Goal: Task Accomplishment & Management: Manage account settings

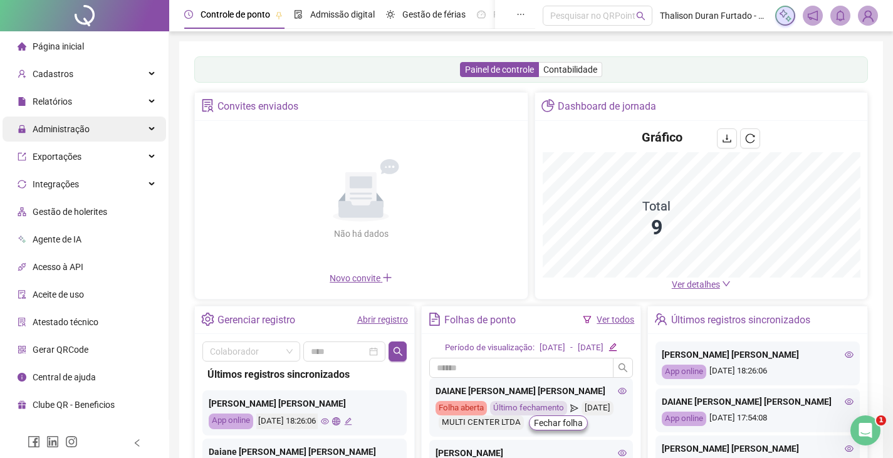
click at [122, 133] on div "Administração" at bounding box center [84, 129] width 163 height 25
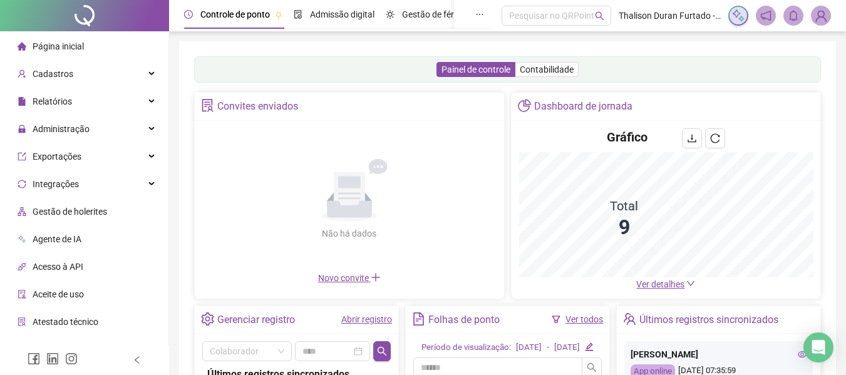
click at [823, 17] on img at bounding box center [821, 15] width 19 height 19
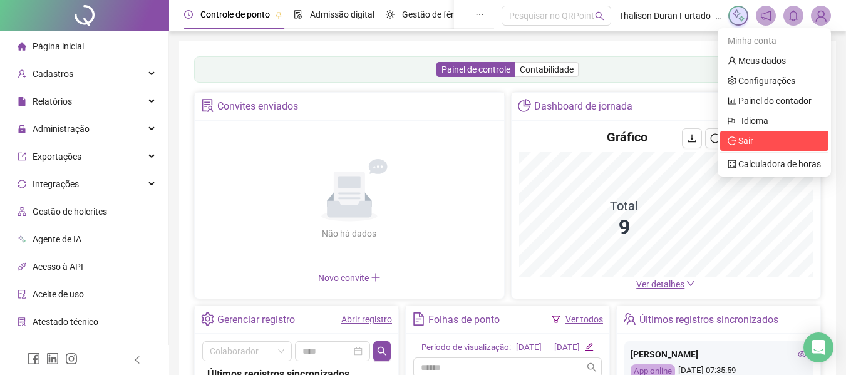
click at [737, 140] on icon "logout" at bounding box center [732, 141] width 9 height 9
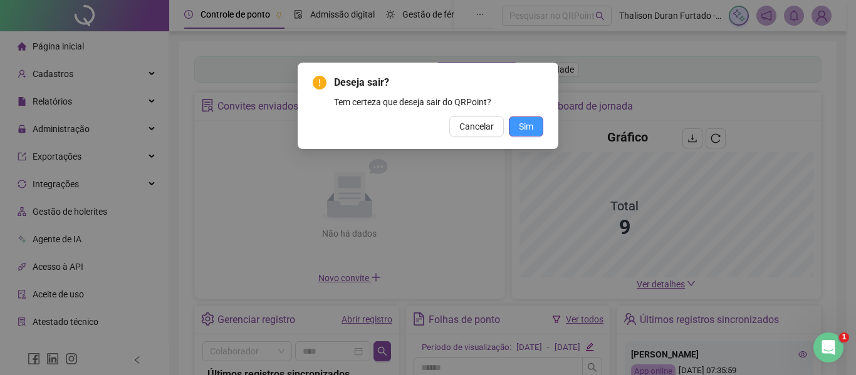
click at [528, 122] on span "Sim" at bounding box center [526, 127] width 14 height 14
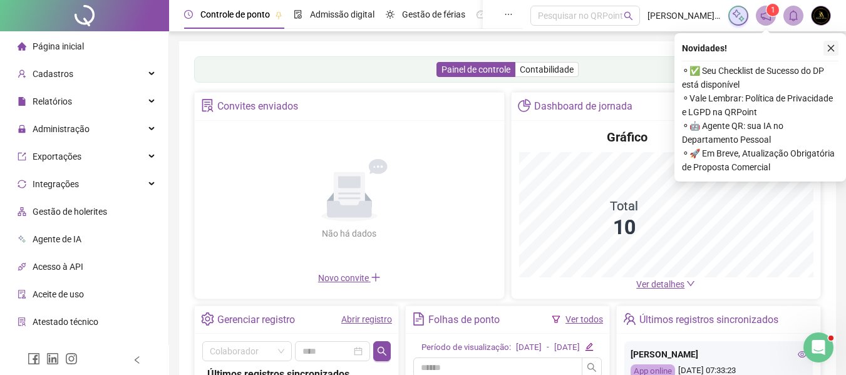
click at [827, 50] on icon "close" at bounding box center [831, 48] width 9 height 9
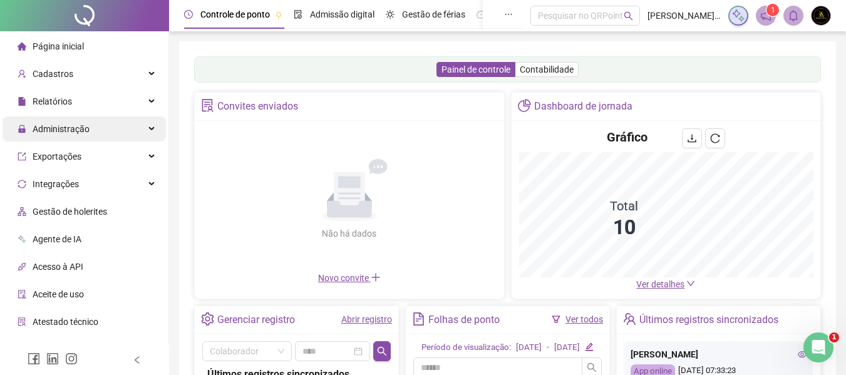
click at [101, 128] on div "Administração" at bounding box center [84, 129] width 163 height 25
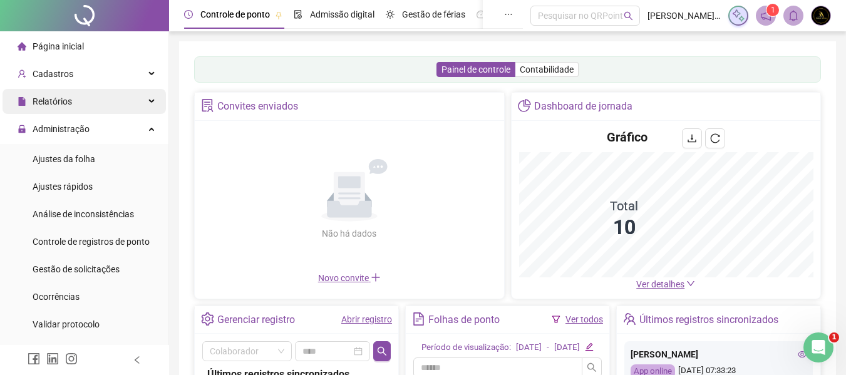
click at [118, 96] on div "Relatórios" at bounding box center [84, 101] width 163 height 25
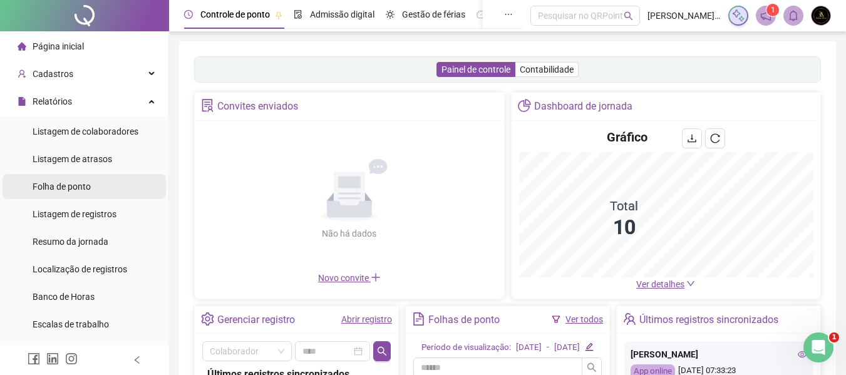
click at [113, 181] on li "Folha de ponto" at bounding box center [84, 186] width 163 height 25
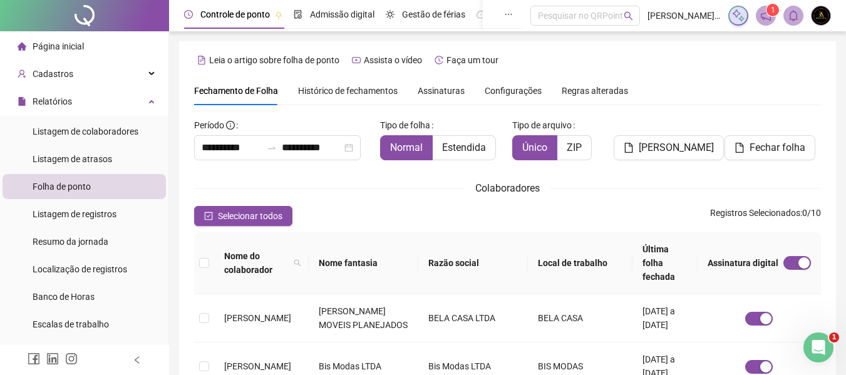
click at [447, 91] on span "Assinaturas" at bounding box center [441, 90] width 47 height 9
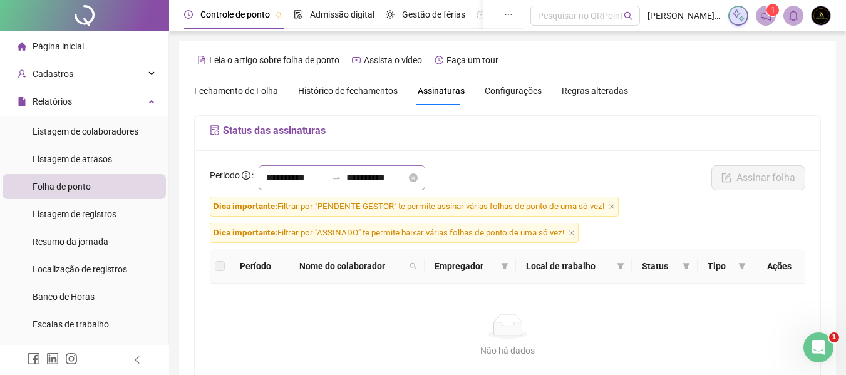
click at [299, 169] on div "**********" at bounding box center [342, 177] width 167 height 25
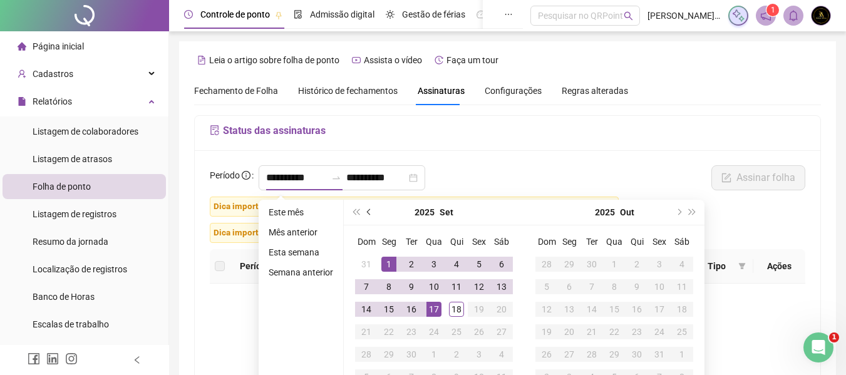
click at [371, 213] on button "prev-year" at bounding box center [370, 212] width 14 height 25
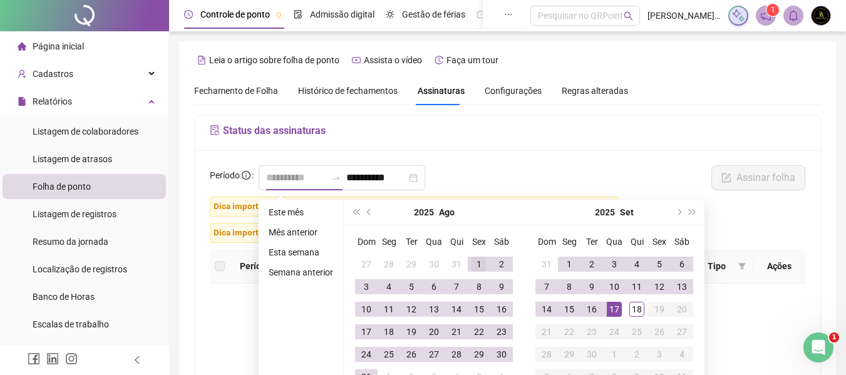
type input "**********"
click at [473, 262] on div "1" at bounding box center [479, 264] width 15 height 15
type input "**********"
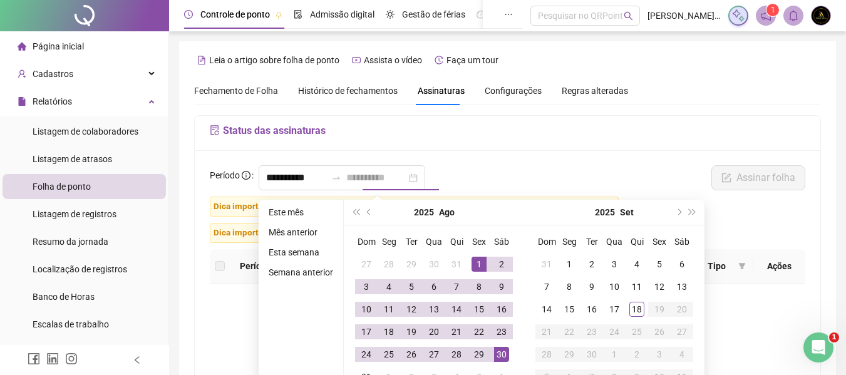
click at [503, 350] on div "30" at bounding box center [501, 354] width 15 height 15
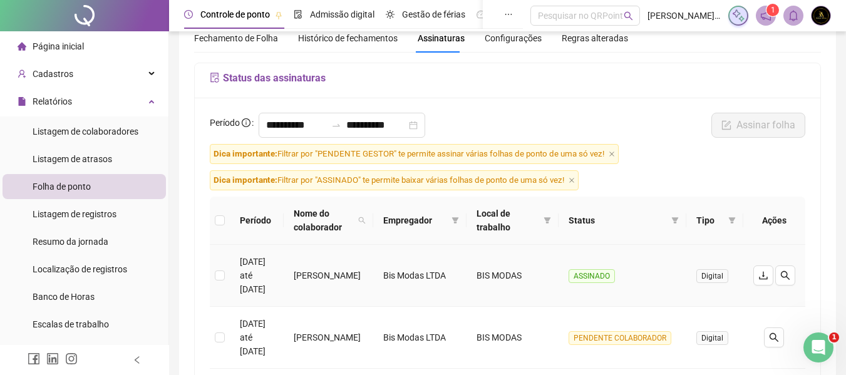
scroll to position [125, 0]
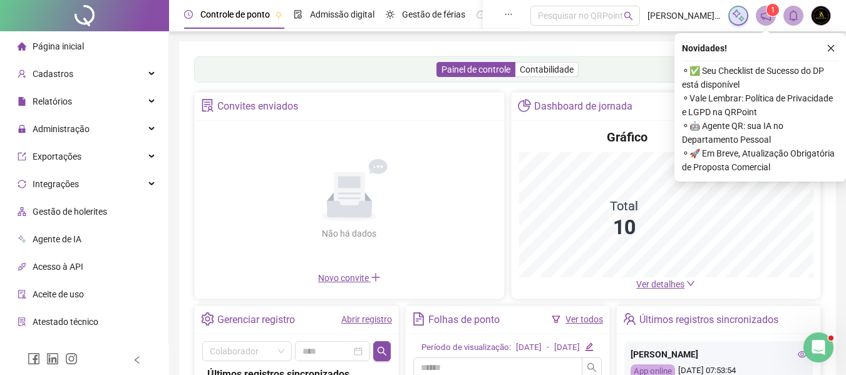
click at [100, 115] on ul "Página inicial Cadastros Relatórios Administração Exportações Integrações Gestã…" at bounding box center [84, 225] width 169 height 388
click at [83, 118] on span "Administração" at bounding box center [54, 129] width 72 height 25
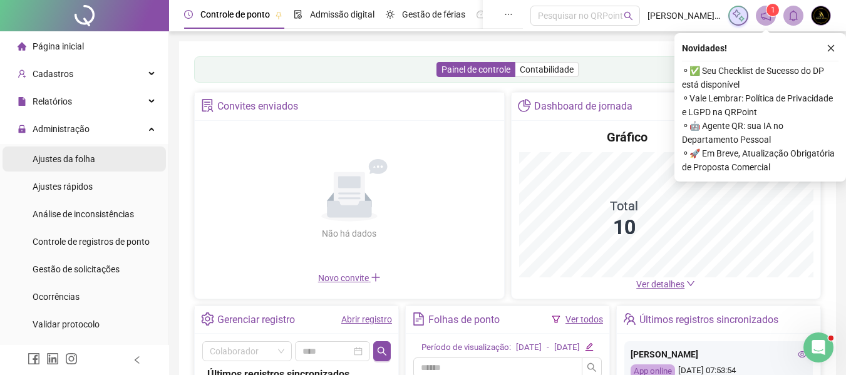
click at [75, 147] on div "Ajustes da folha" at bounding box center [64, 159] width 63 height 25
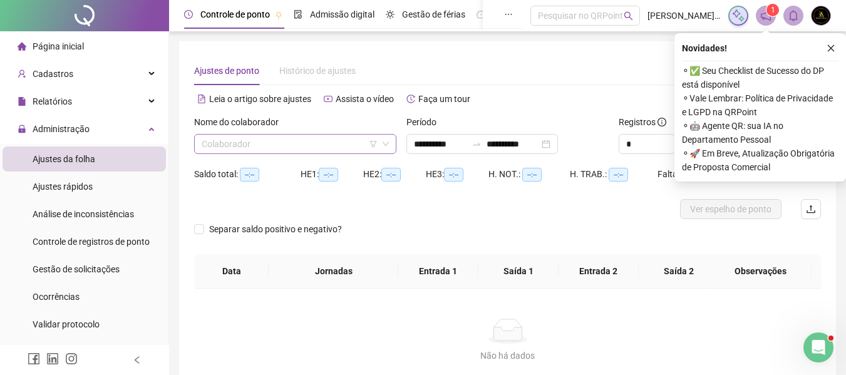
click at [242, 146] on input "search" at bounding box center [290, 144] width 176 height 19
type input "**********"
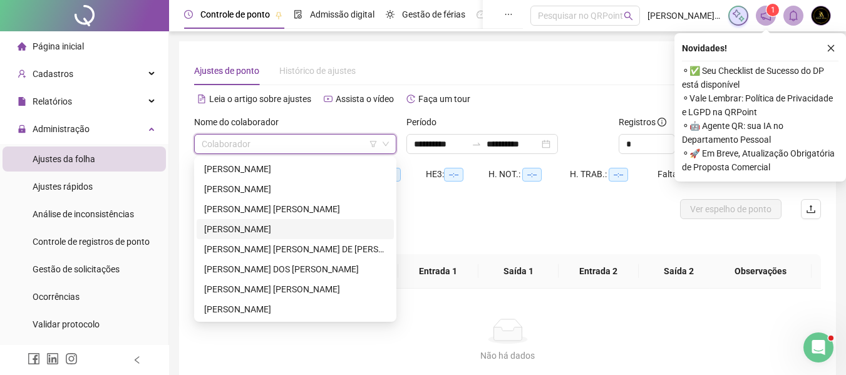
click at [252, 225] on div "INGRID OLIVEIRA SANTANA" at bounding box center [295, 229] width 182 height 14
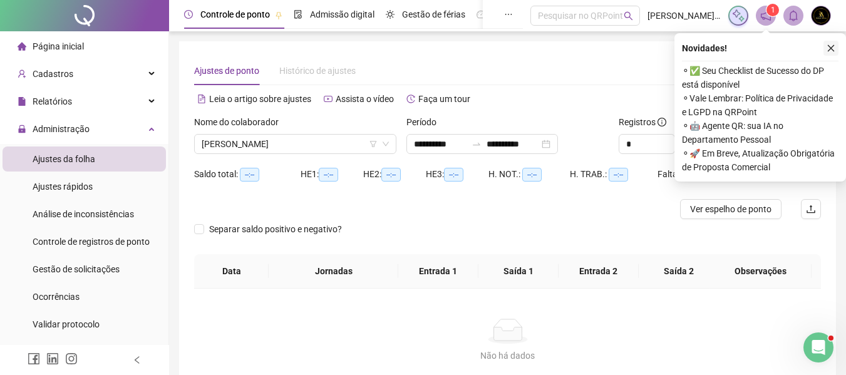
click at [833, 48] on icon "close" at bounding box center [831, 48] width 9 height 9
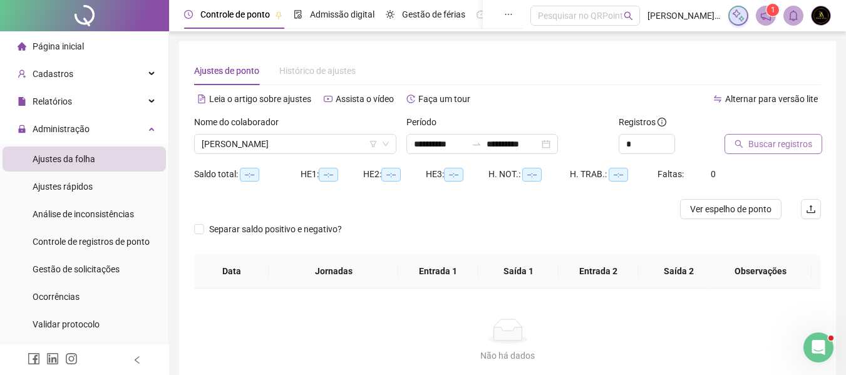
click at [755, 143] on span "Buscar registros" at bounding box center [781, 144] width 64 height 14
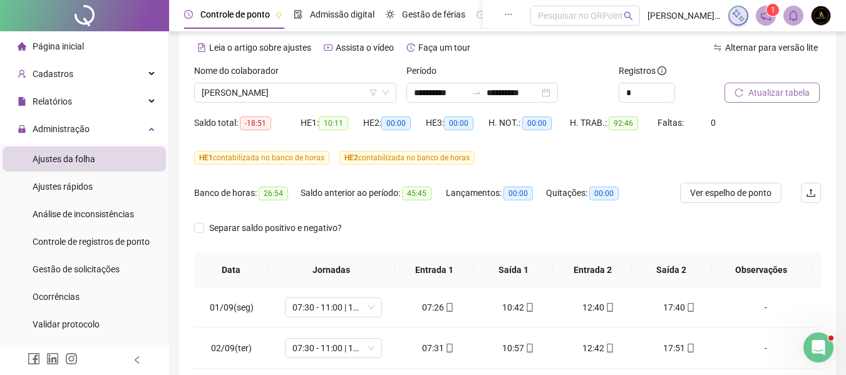
scroll to position [49, 0]
